Goal: Navigation & Orientation: Find specific page/section

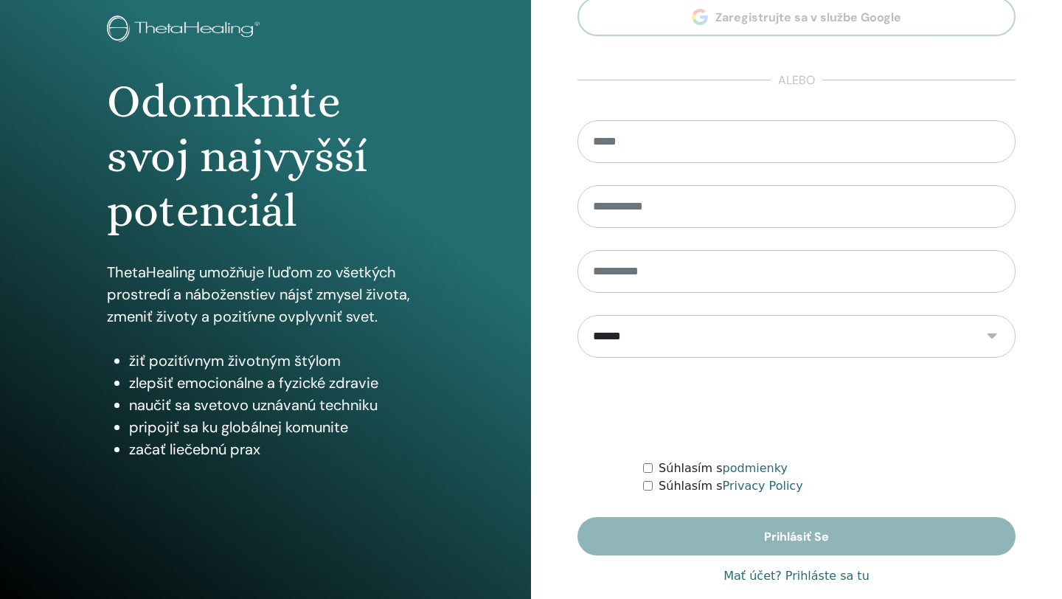
scroll to position [109, 0]
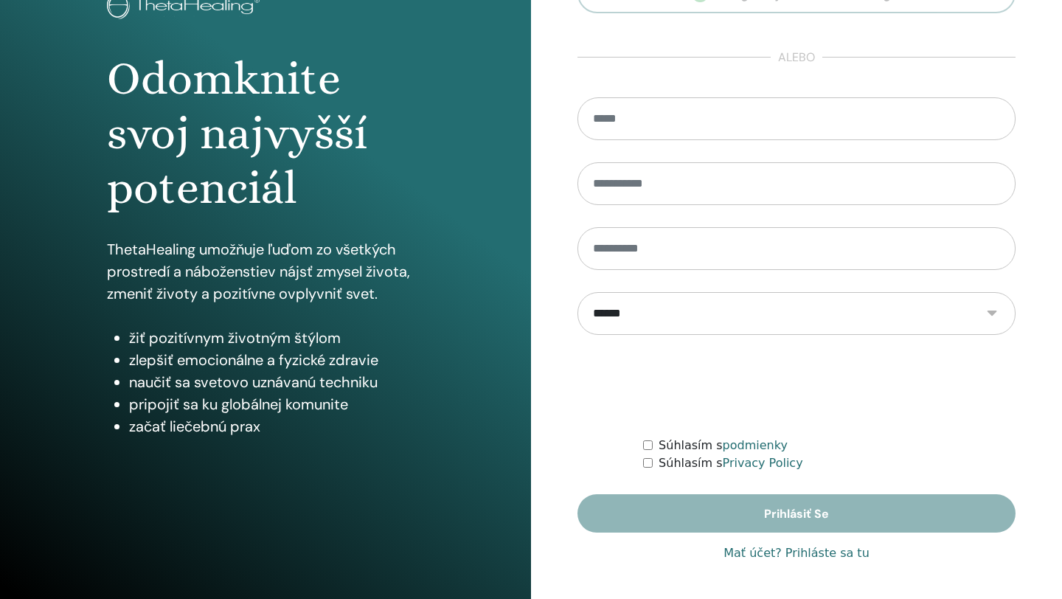
click at [760, 561] on link "Mať účet? Prihláste sa tu" at bounding box center [797, 553] width 146 height 18
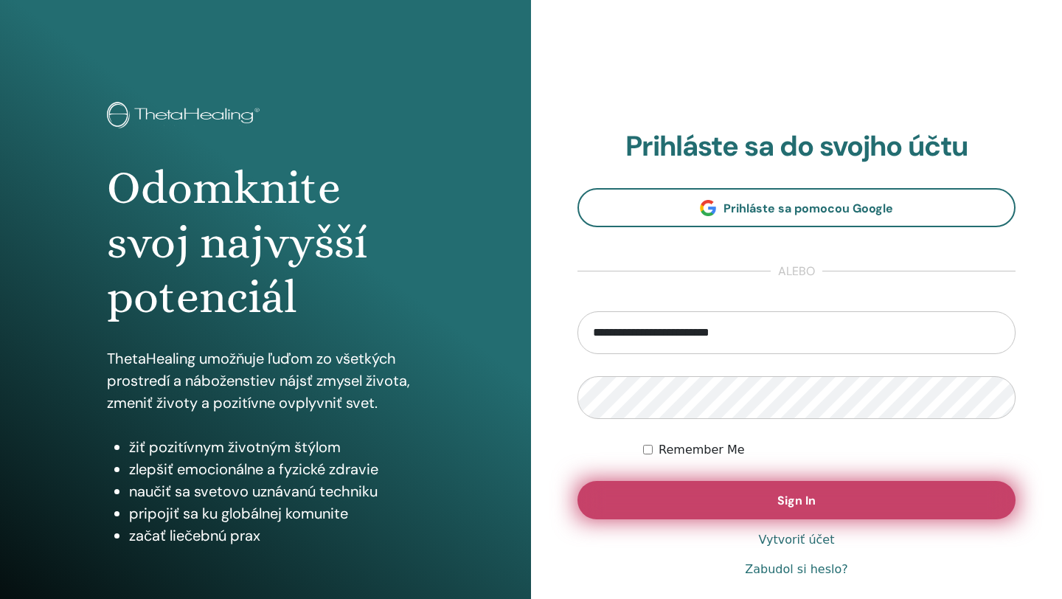
click at [775, 502] on button "Sign In" at bounding box center [797, 500] width 438 height 38
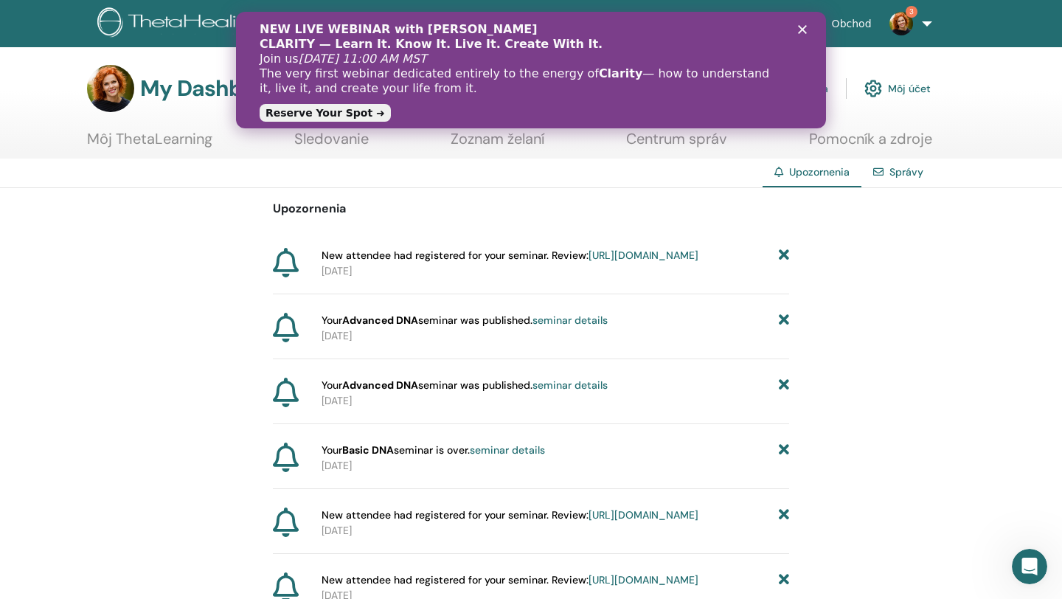
click at [803, 25] on icon "Zavřít" at bounding box center [802, 29] width 9 height 9
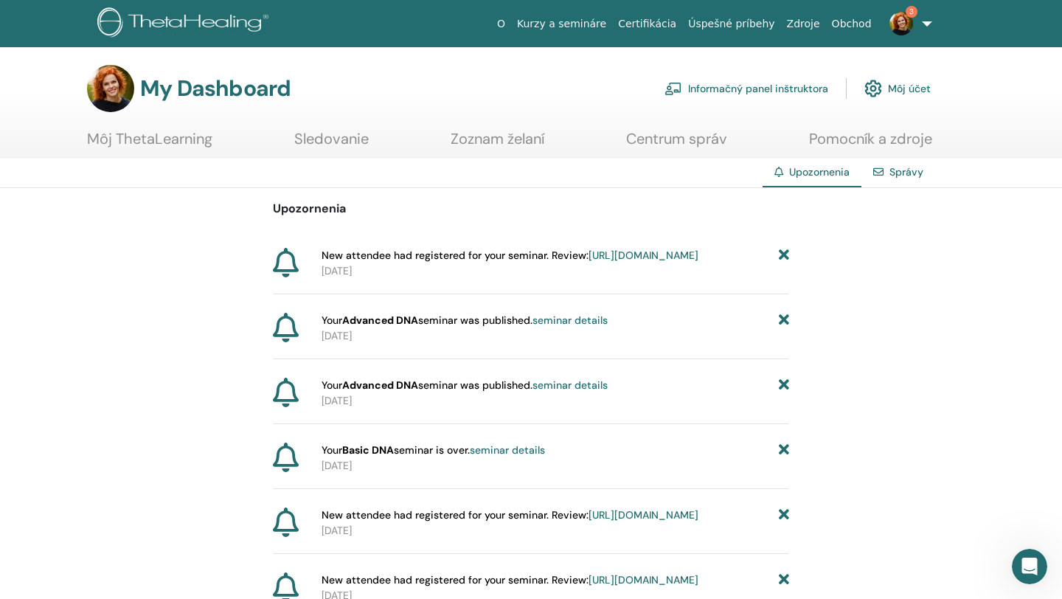
click at [929, 22] on link "3" at bounding box center [908, 23] width 60 height 47
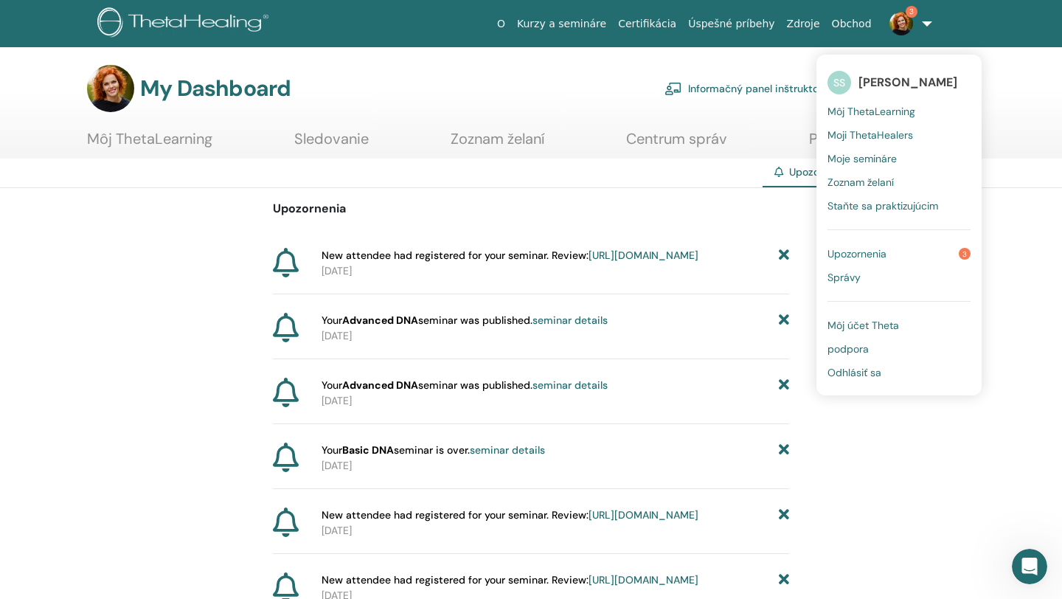
click at [887, 108] on span "Môj ThetaLearning" at bounding box center [872, 111] width 88 height 13
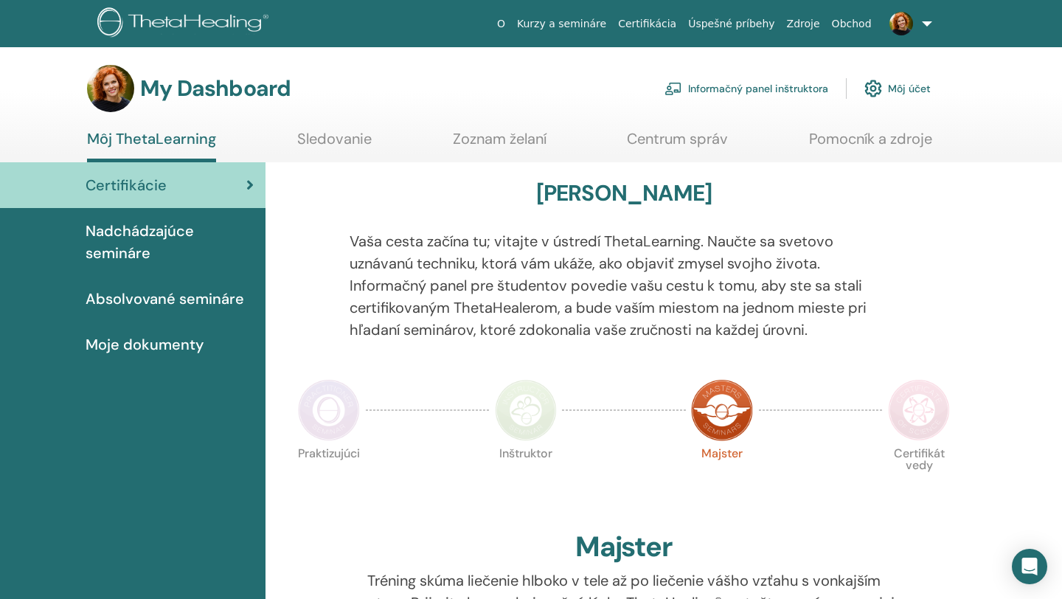
click at [167, 231] on span "Nadchádzajúce semináre" at bounding box center [170, 242] width 168 height 44
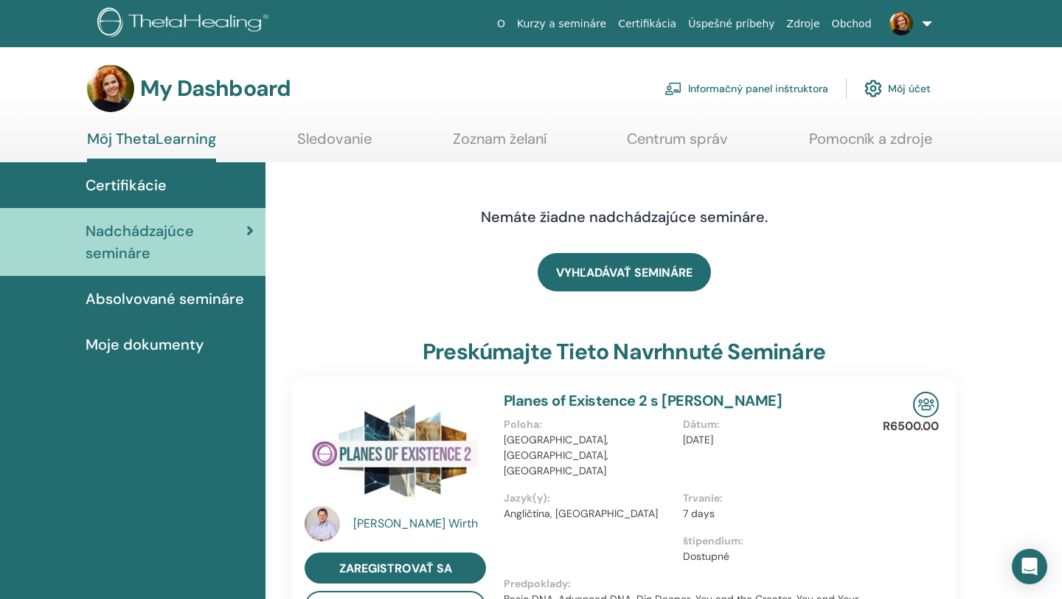
click at [730, 87] on link "Informačný panel inštruktora" at bounding box center [747, 88] width 164 height 32
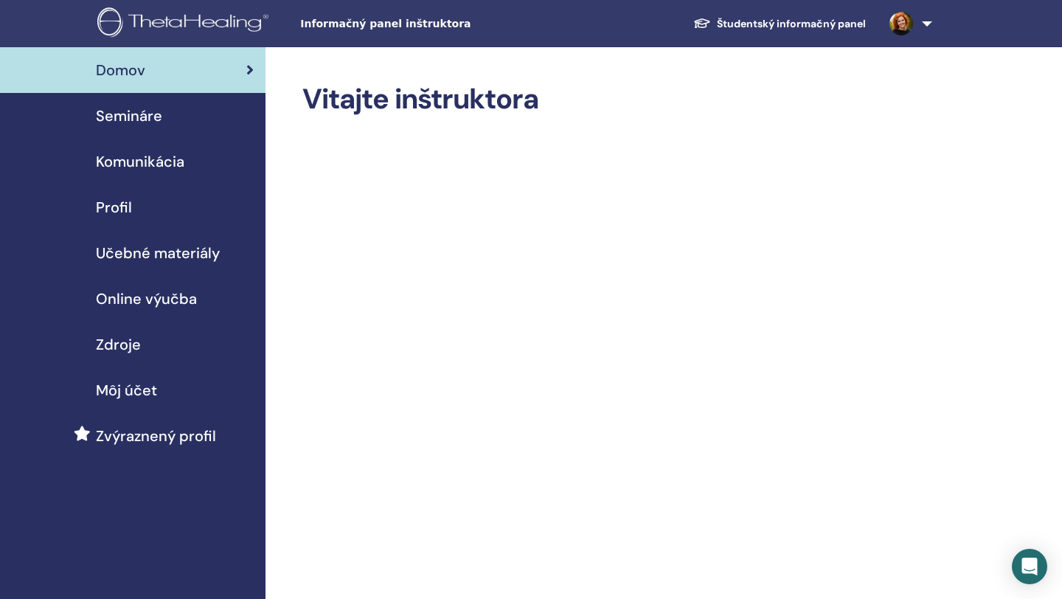
click at [177, 105] on div "Semináre" at bounding box center [133, 116] width 242 height 22
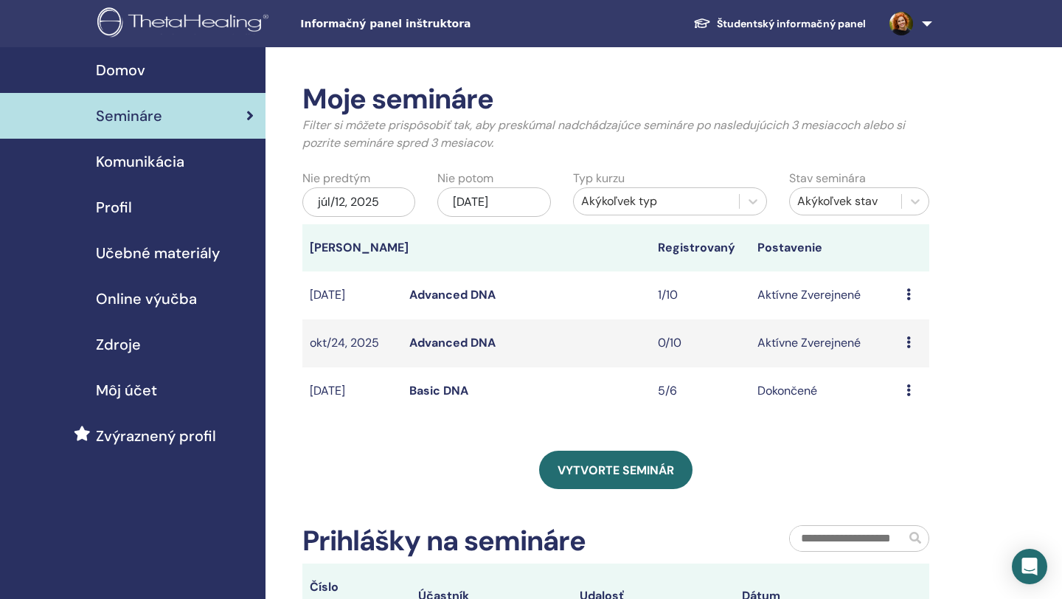
click at [910, 341] on icon at bounding box center [909, 342] width 4 height 12
click at [899, 356] on link "Náhľad" at bounding box center [895, 352] width 39 height 15
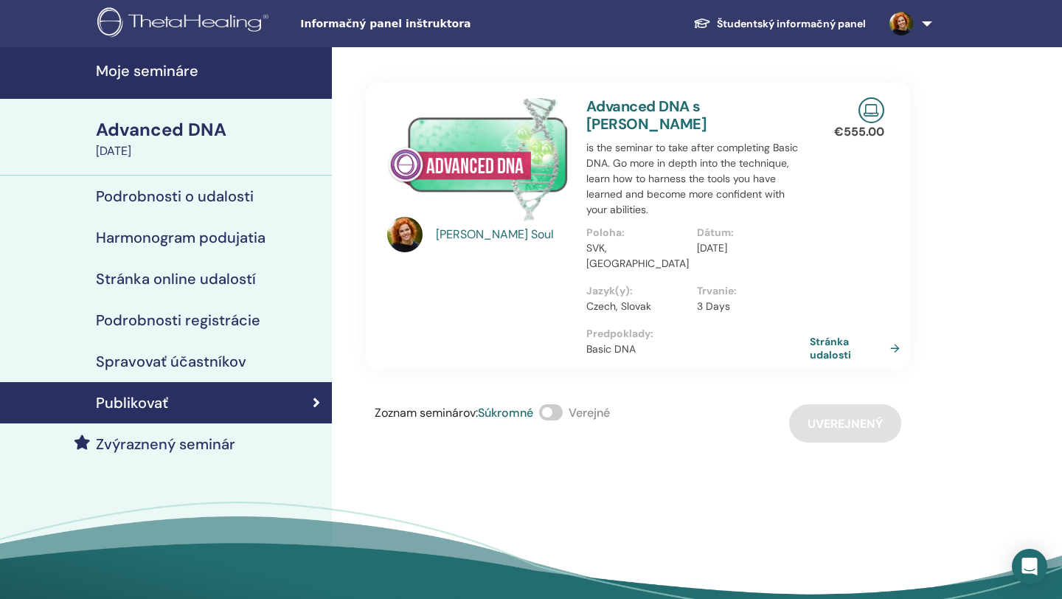
click at [820, 335] on link "Stránka udalosti" at bounding box center [858, 348] width 96 height 27
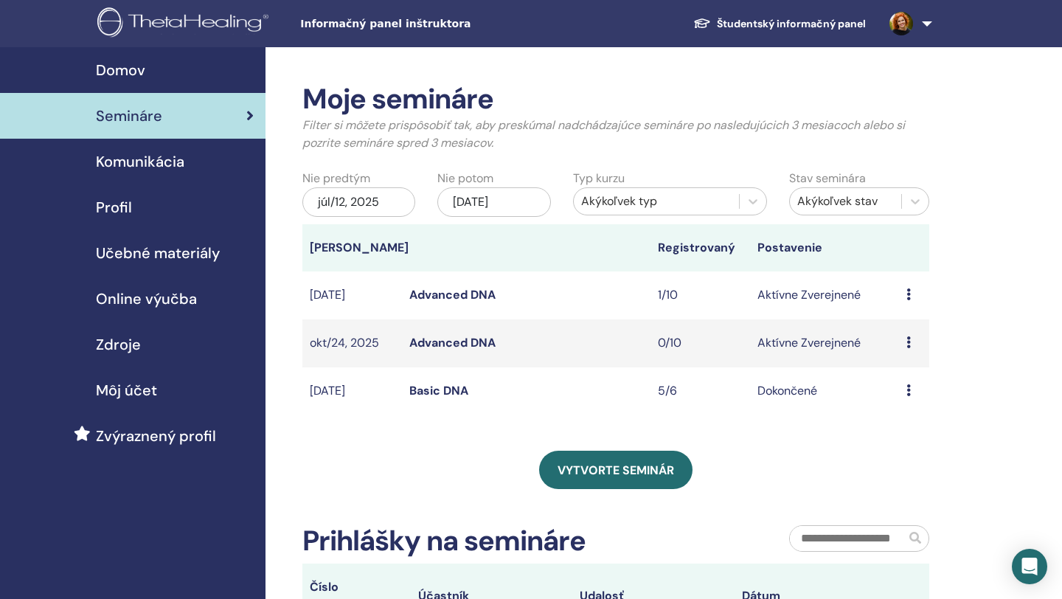
click at [907, 294] on icon at bounding box center [909, 294] width 4 height 12
click at [797, 290] on td "Aktívne Zverejnené" at bounding box center [824, 295] width 149 height 48
click at [907, 298] on icon at bounding box center [909, 294] width 4 height 12
click at [899, 309] on link "Náhľad" at bounding box center [892, 309] width 39 height 15
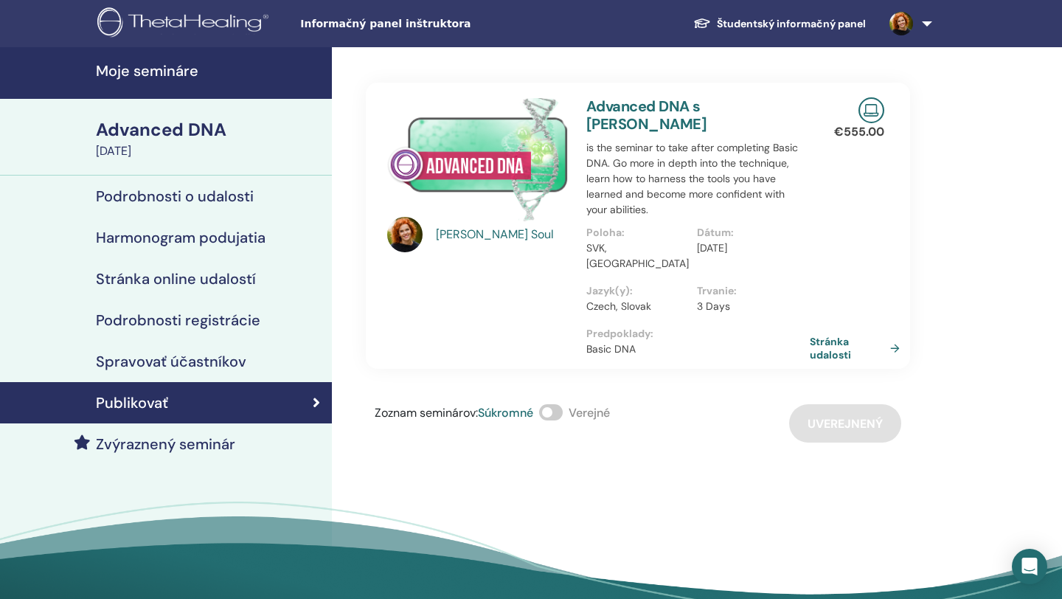
click at [824, 335] on link "Stránka udalosti" at bounding box center [858, 348] width 96 height 27
